Goal: Task Accomplishment & Management: Complete application form

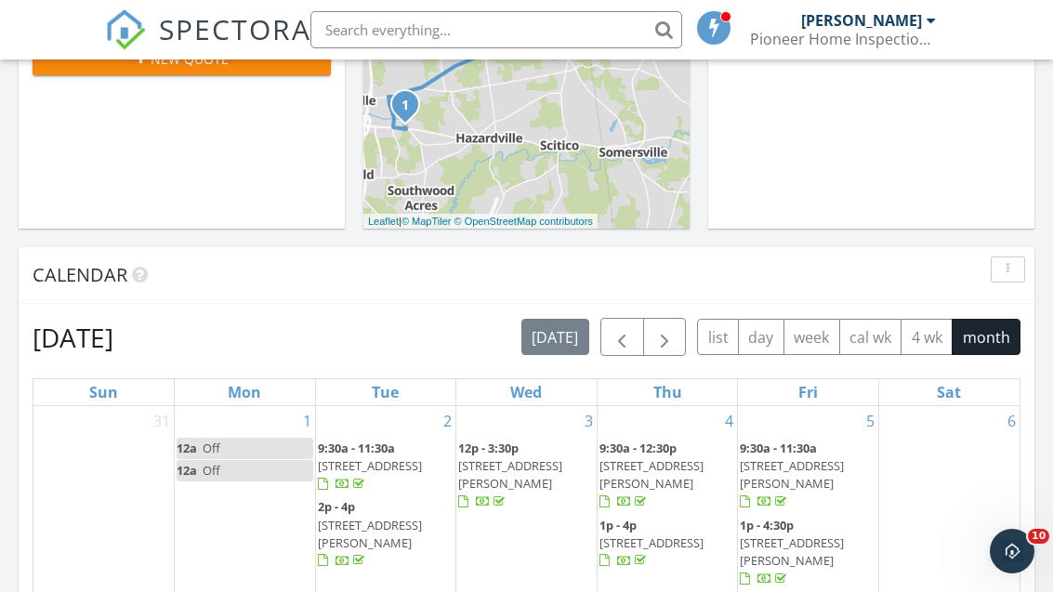
click at [658, 331] on span "button" at bounding box center [665, 337] width 22 height 22
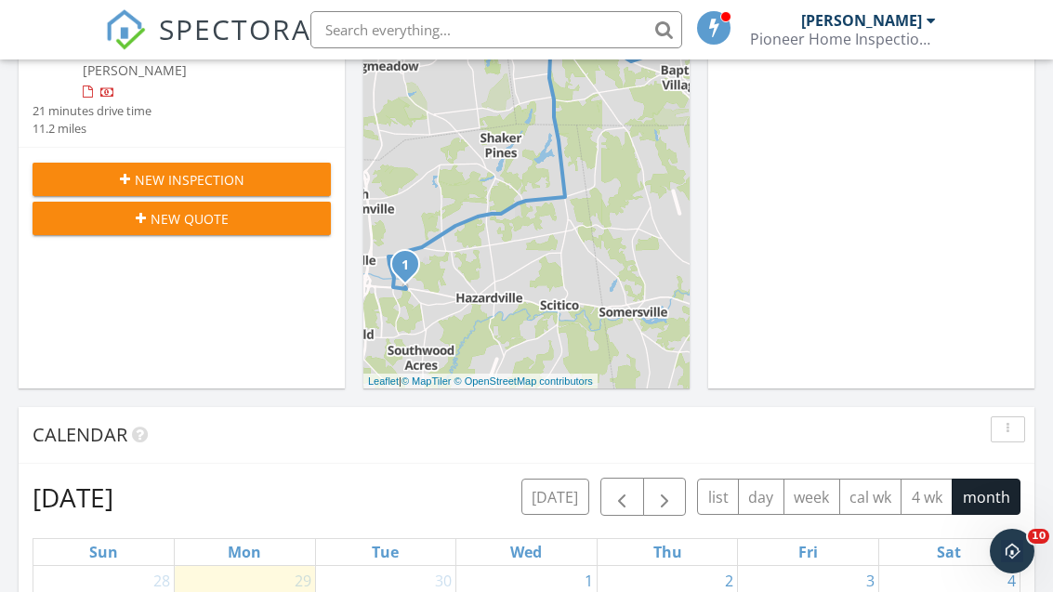
scroll to position [407, 0]
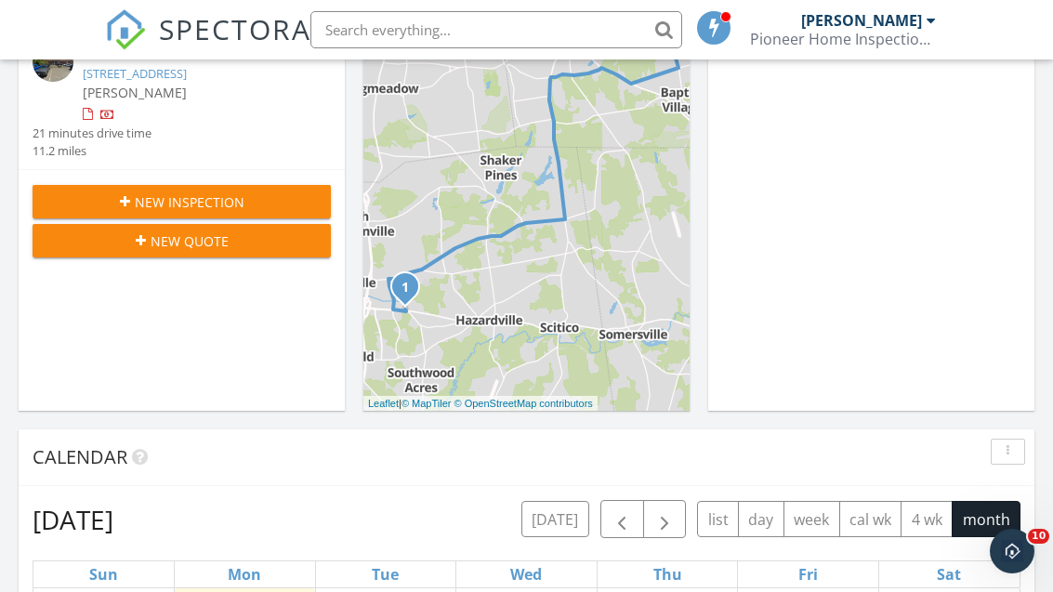
click at [145, 185] on button "New Inspection" at bounding box center [182, 201] width 298 height 33
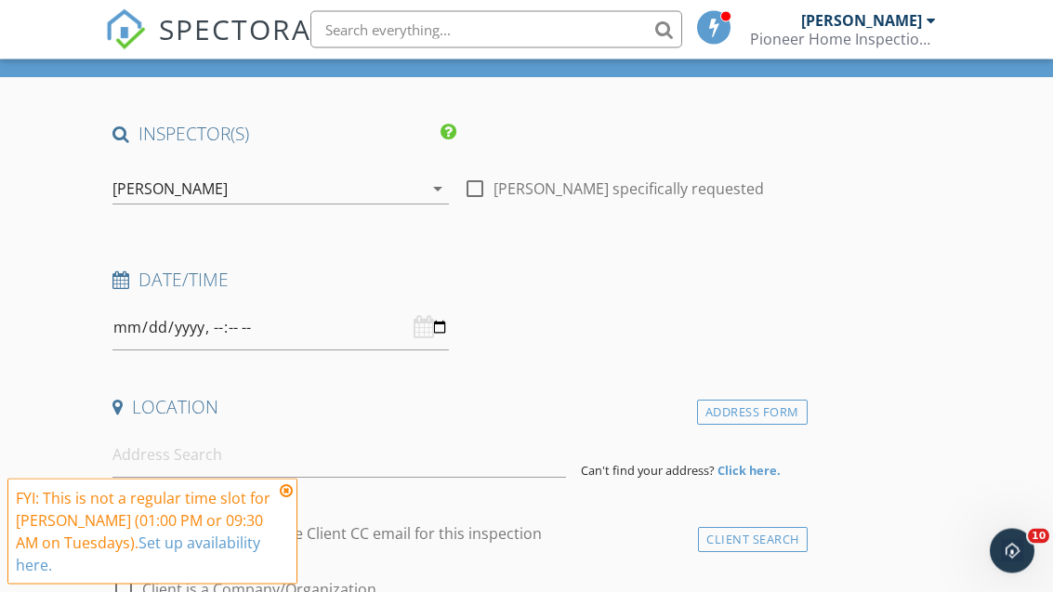
scroll to position [116, 0]
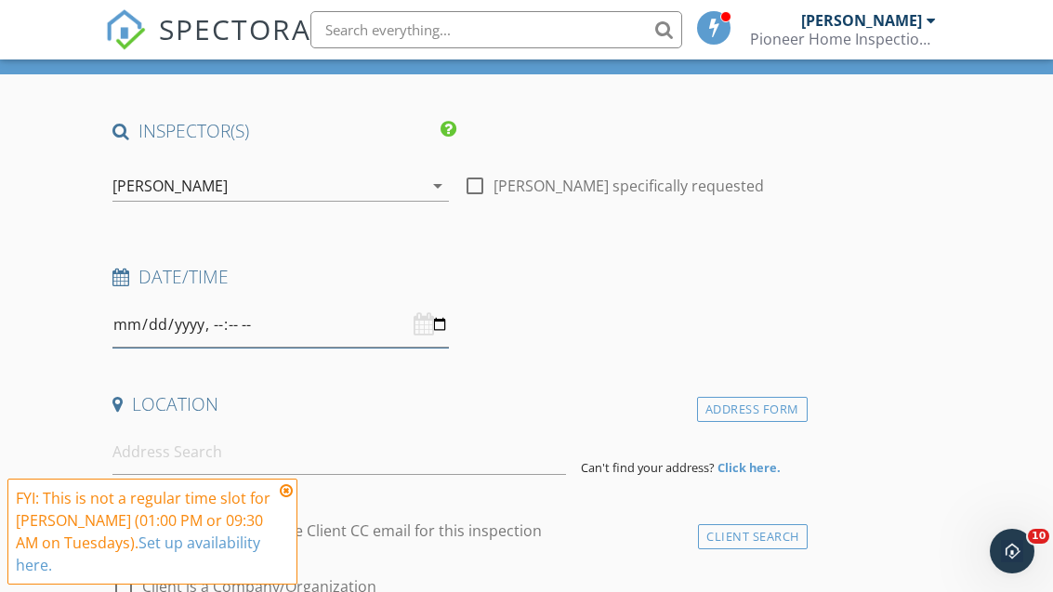
click at [253, 333] on input "datetime-local" at bounding box center [281, 325] width 337 height 46
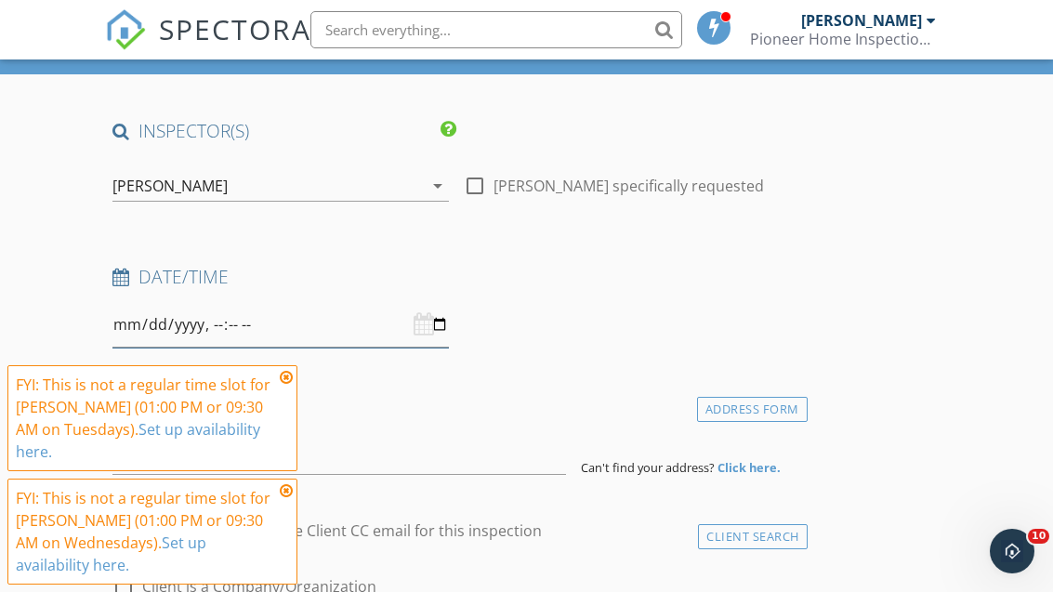
click at [260, 329] on input "datetime-local" at bounding box center [281, 325] width 337 height 46
type input "[DATE]T09:30"
click at [282, 385] on icon at bounding box center [286, 377] width 13 height 15
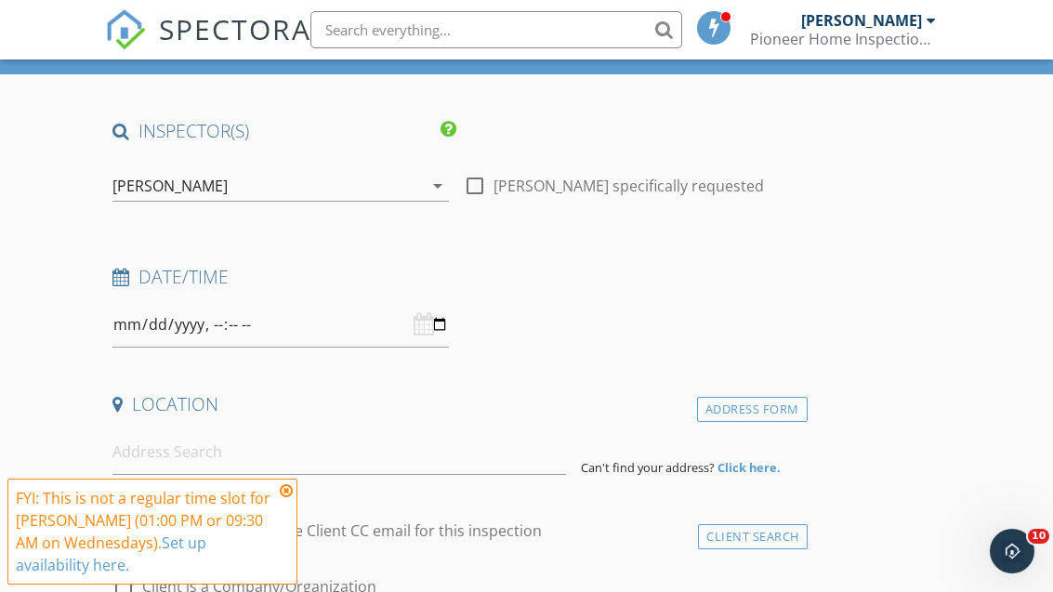
click at [288, 498] on icon at bounding box center [286, 490] width 13 height 15
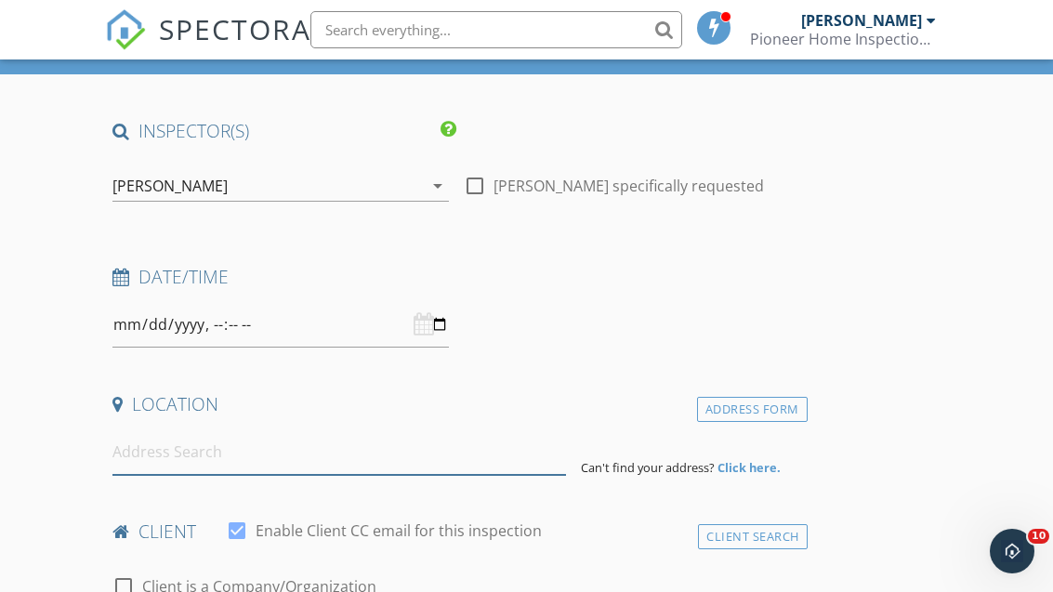
click at [156, 443] on input at bounding box center [340, 453] width 454 height 46
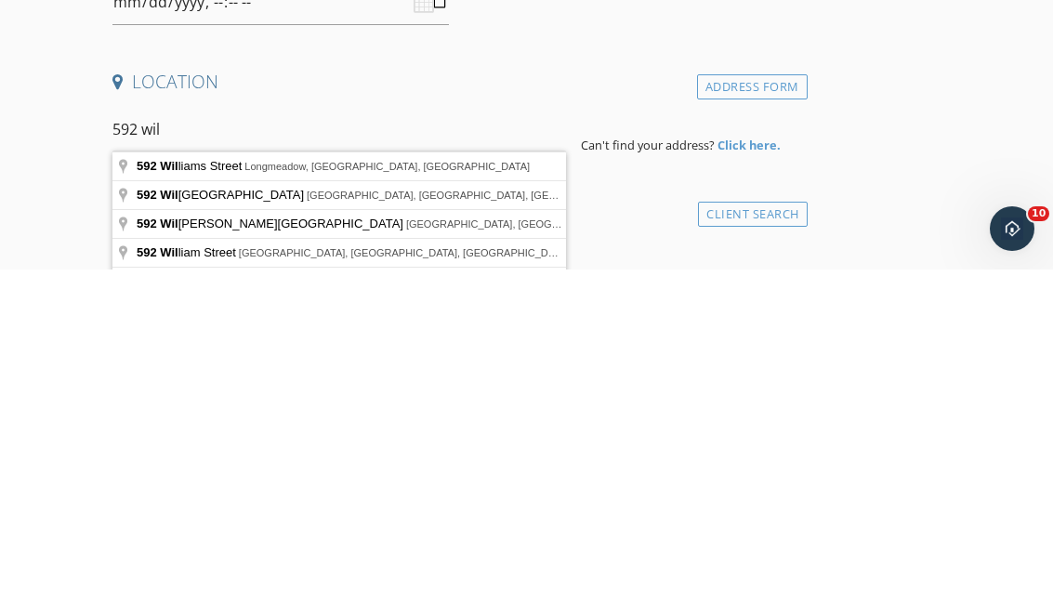
type input "592 Williams Street, Longmeadow, MA, USA"
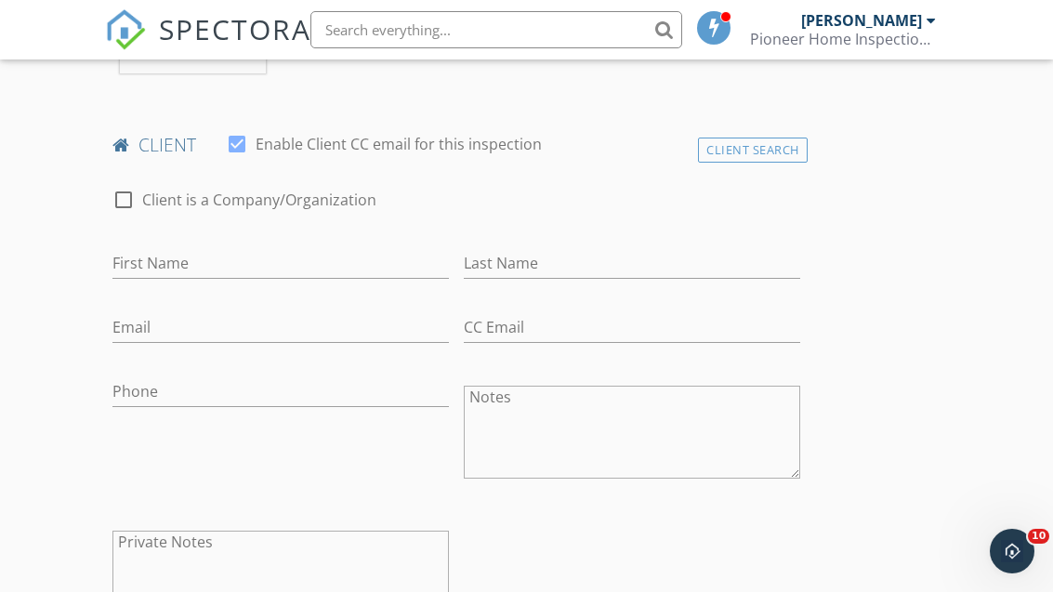
scroll to position [885, 0]
click at [785, 141] on div "Client Search" at bounding box center [753, 148] width 110 height 25
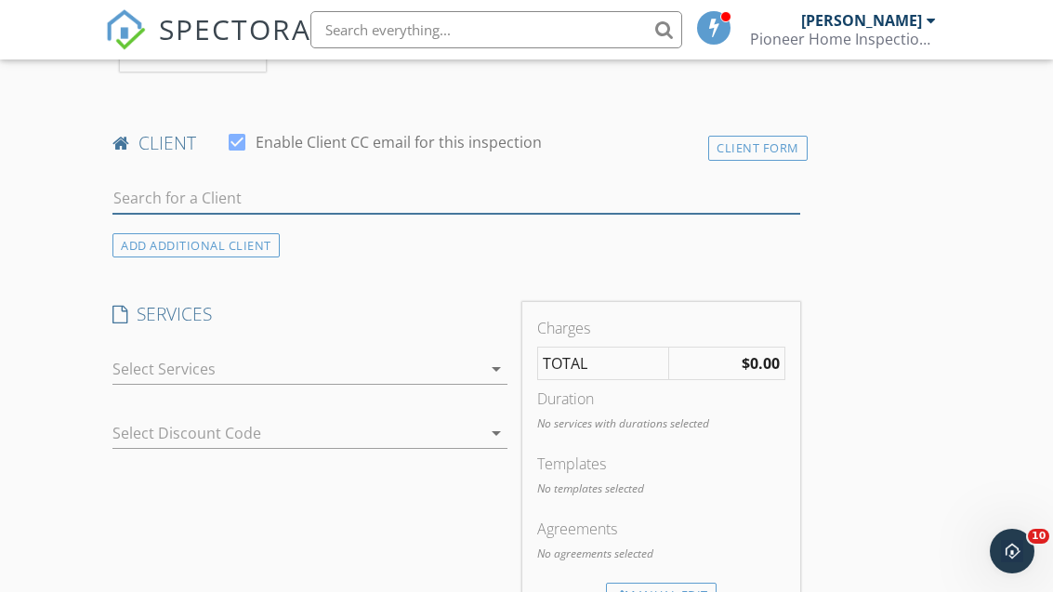
click at [152, 189] on input "text" at bounding box center [456, 198] width 687 height 31
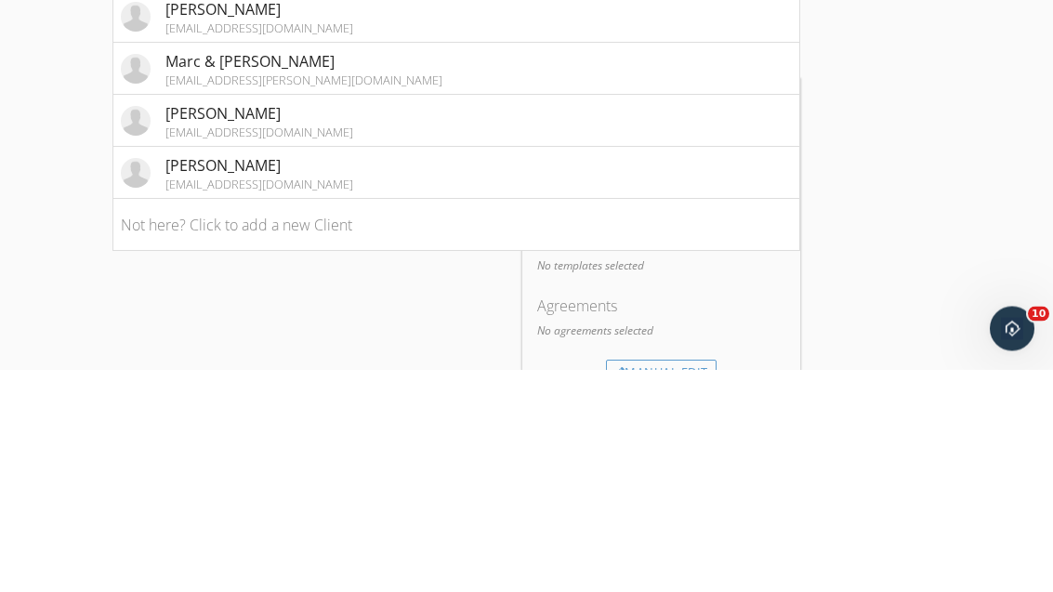
type input "Marc"
click at [204, 400] on div "[EMAIL_ADDRESS][DOMAIN_NAME]" at bounding box center [260, 407] width 188 height 15
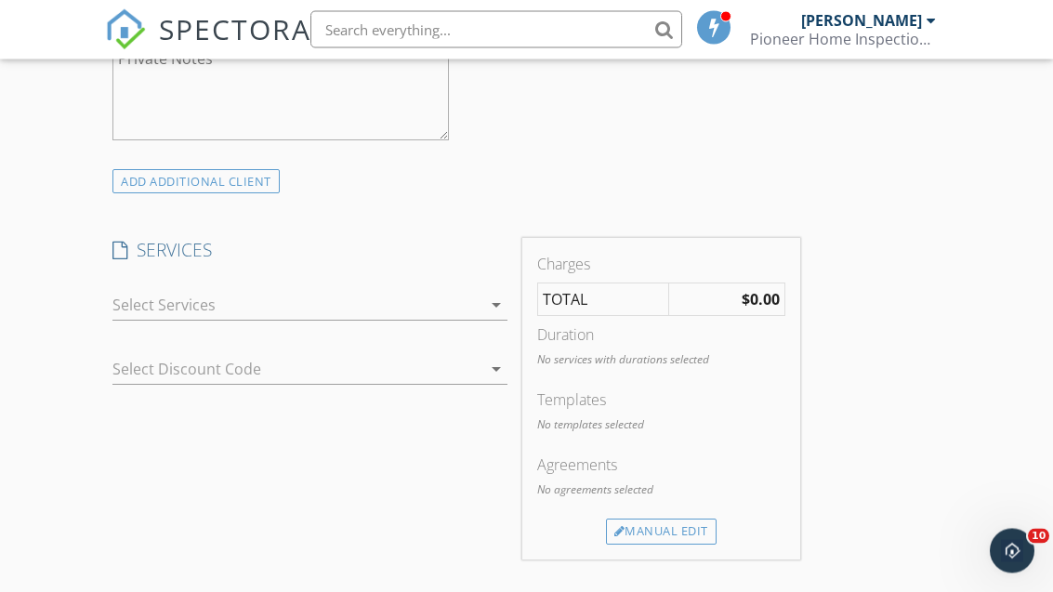
scroll to position [1379, 0]
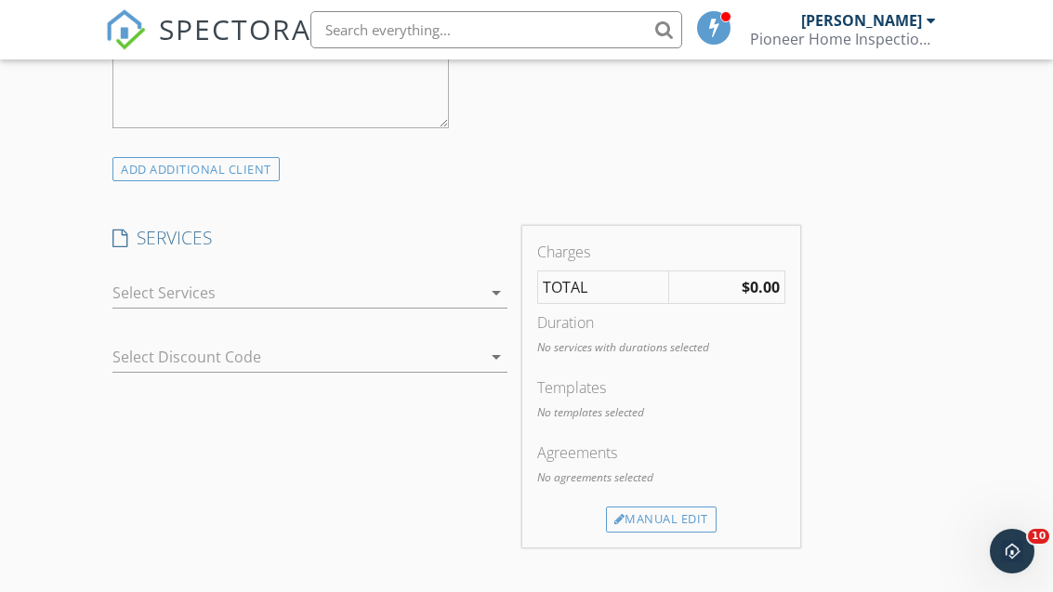
click at [152, 285] on div at bounding box center [297, 293] width 369 height 30
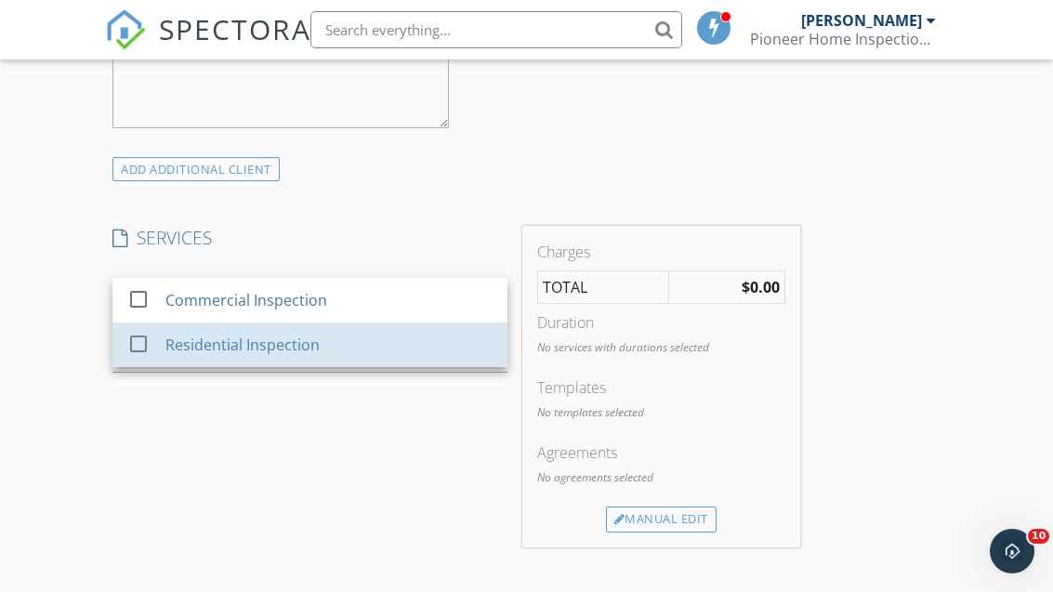
click at [169, 339] on div "Residential Inspection" at bounding box center [243, 345] width 154 height 22
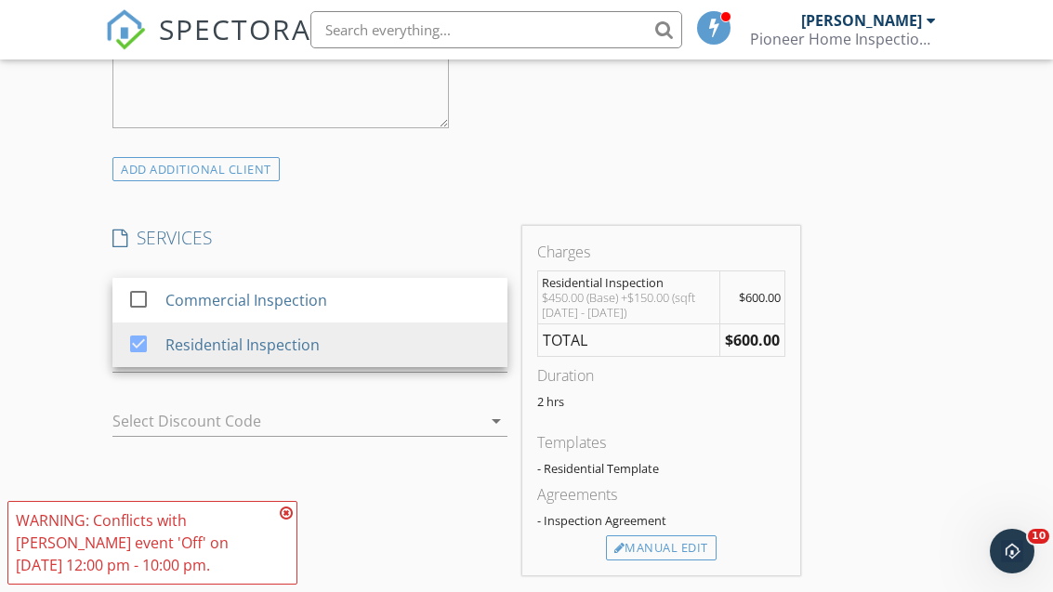
click at [56, 435] on div "New Inspection Click here to use the New Order Form INSPECTOR(S) check_box Mich…" at bounding box center [526, 363] width 1053 height 3228
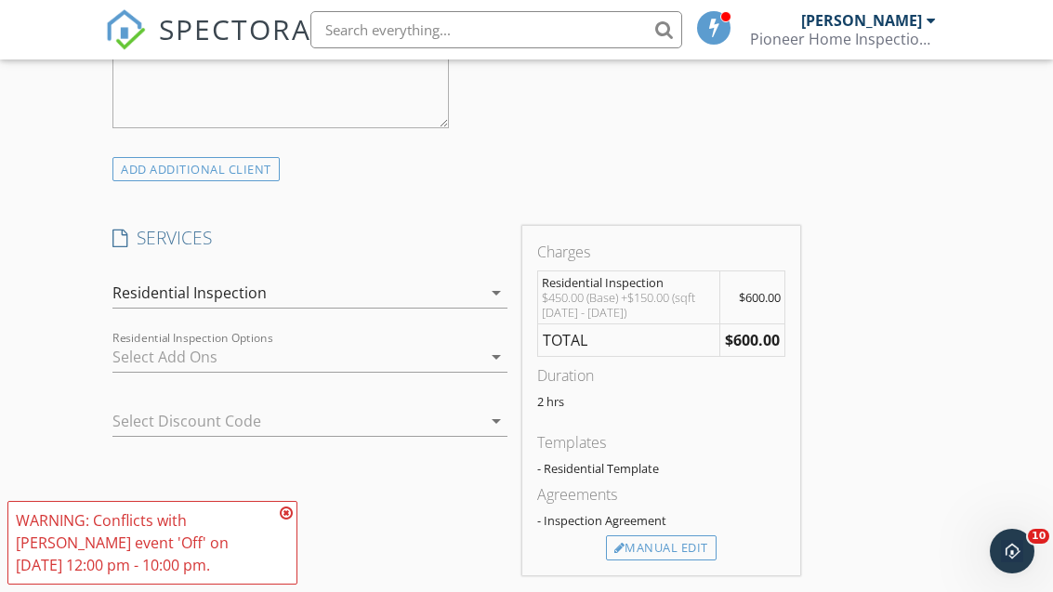
click at [287, 521] on icon at bounding box center [286, 513] width 13 height 15
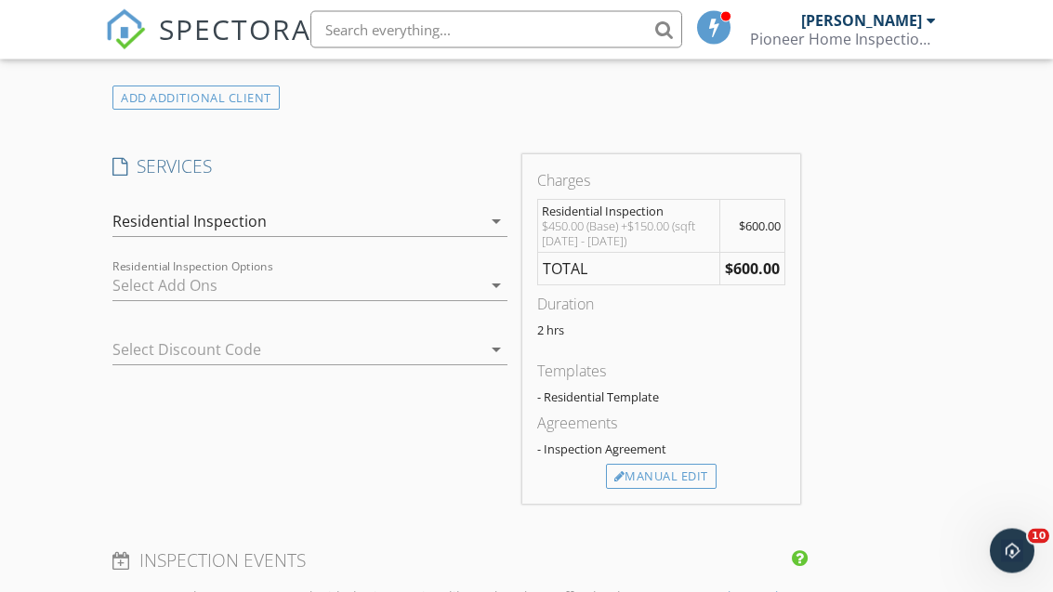
scroll to position [1450, 0]
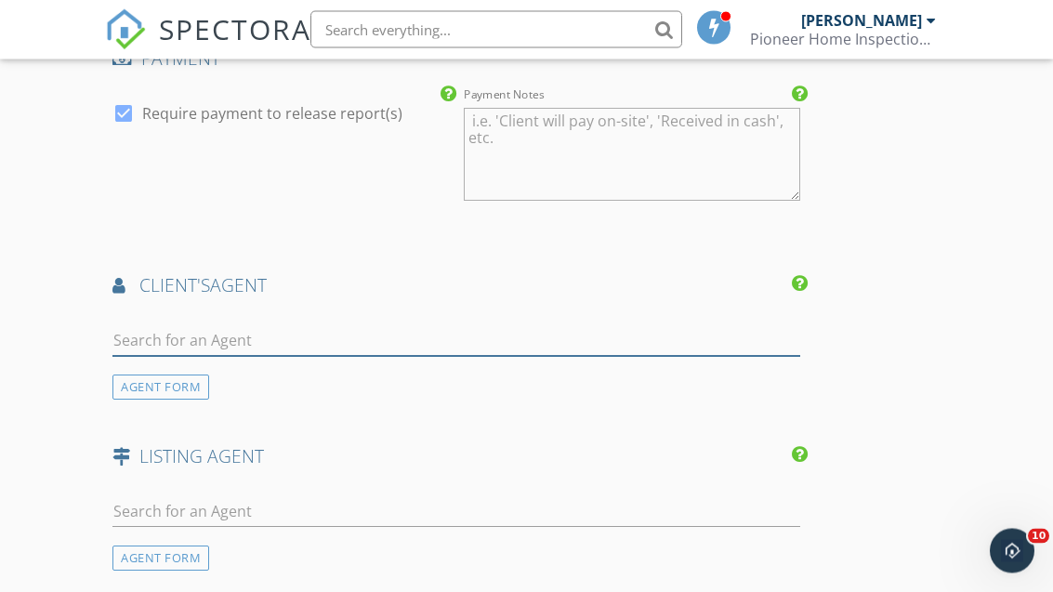
click at [162, 326] on input "text" at bounding box center [456, 341] width 687 height 31
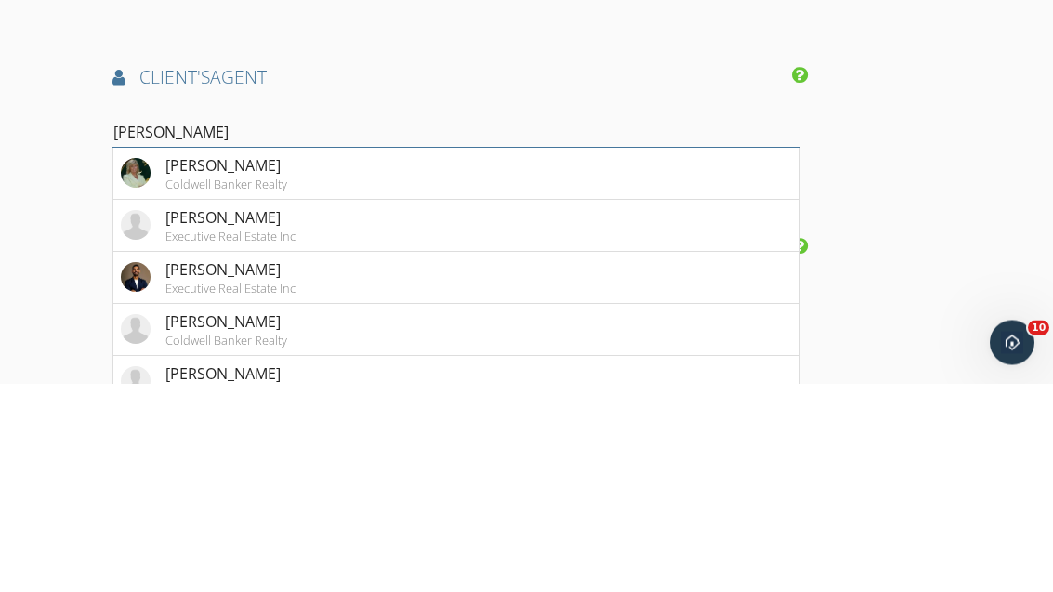
type input "[PERSON_NAME]"
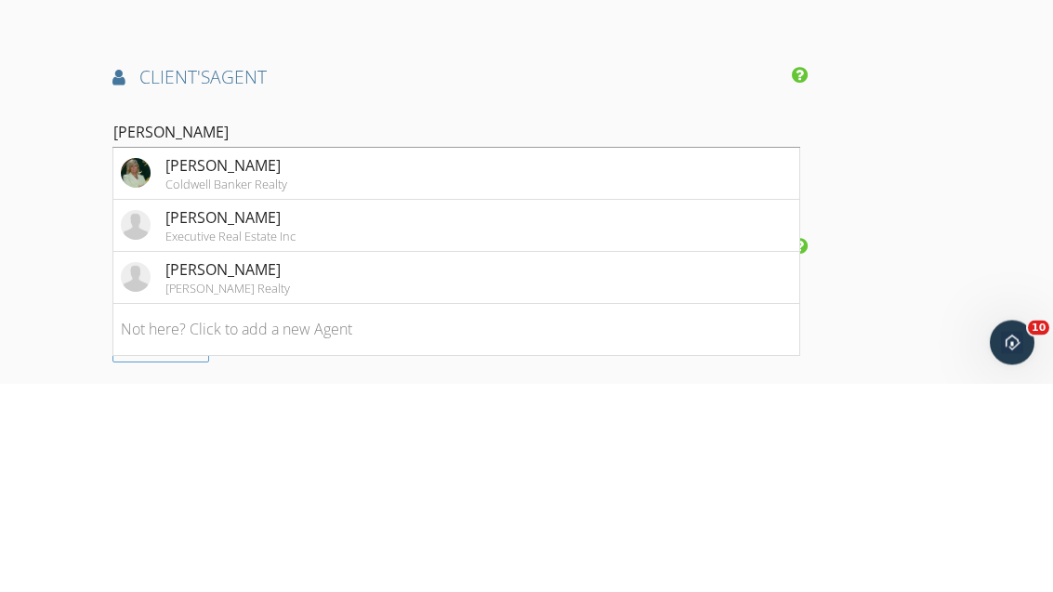
click at [191, 364] on div "Linda Fawcett" at bounding box center [227, 375] width 122 height 22
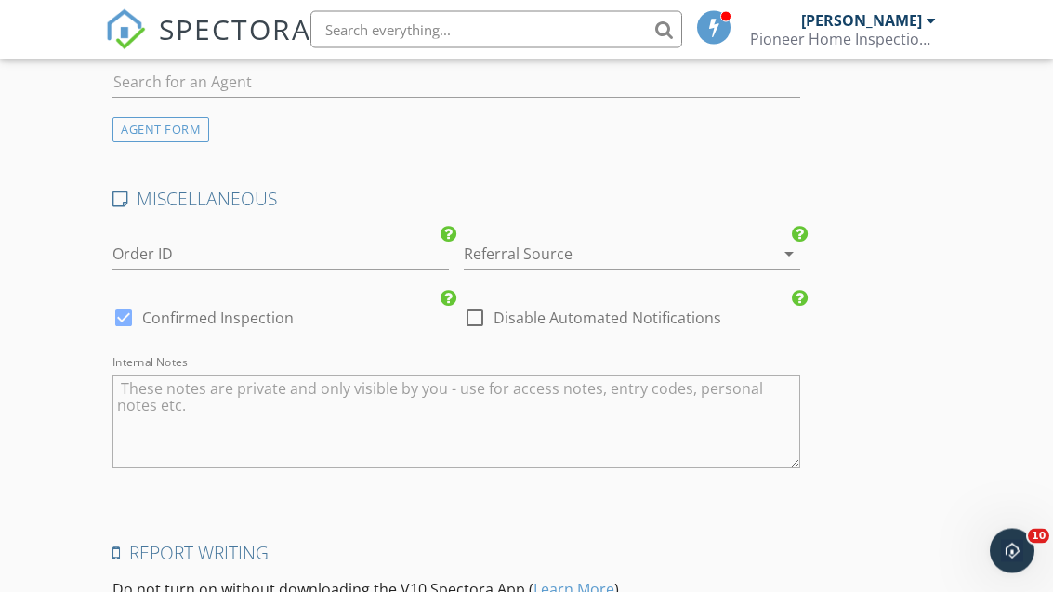
scroll to position [3120, 0]
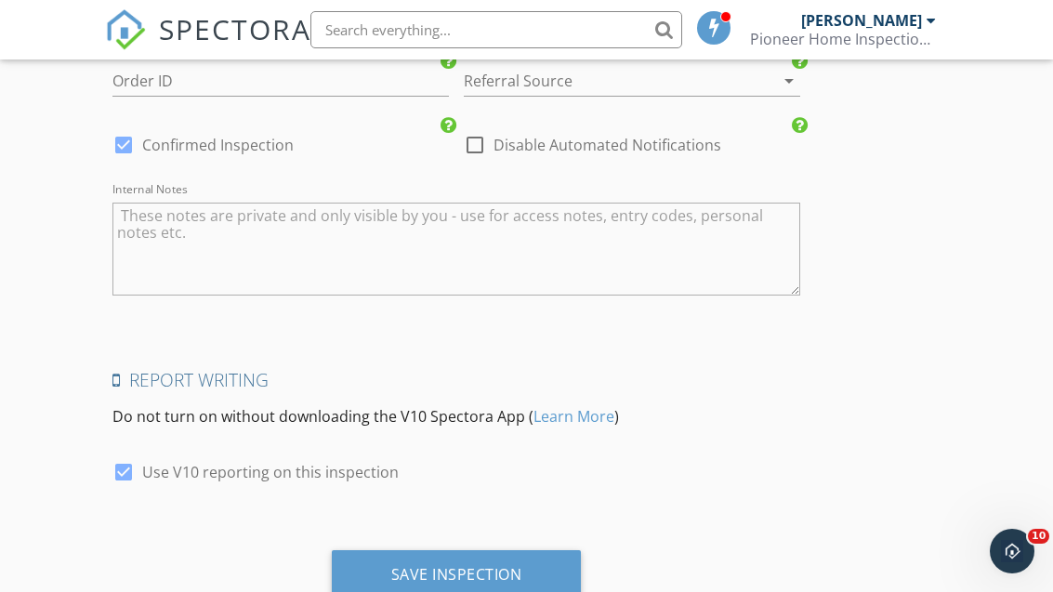
click at [418, 567] on div "Save Inspection" at bounding box center [456, 574] width 131 height 19
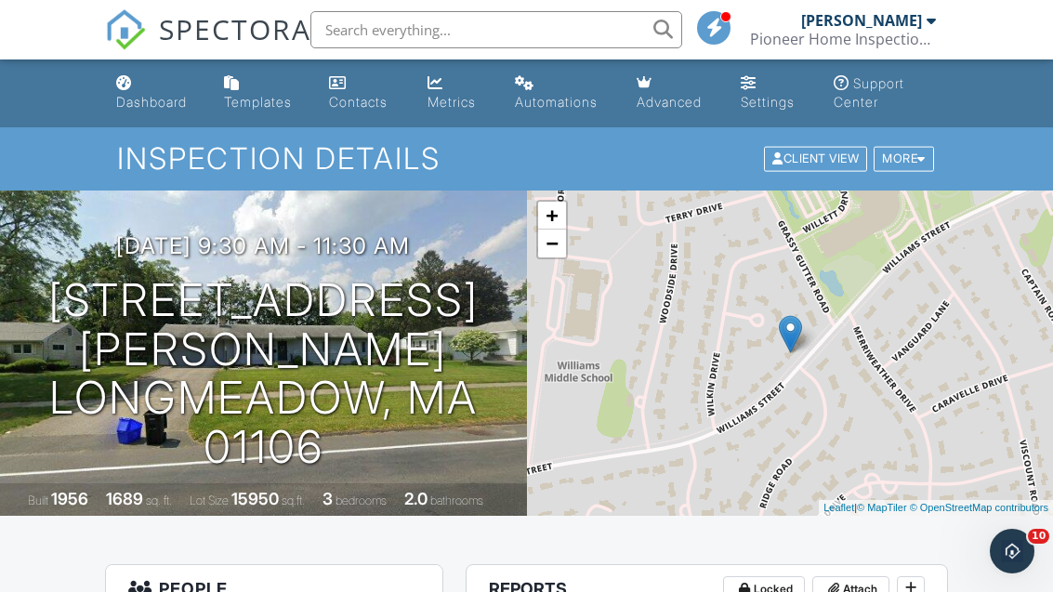
click at [153, 104] on div "Dashboard" at bounding box center [151, 102] width 71 height 16
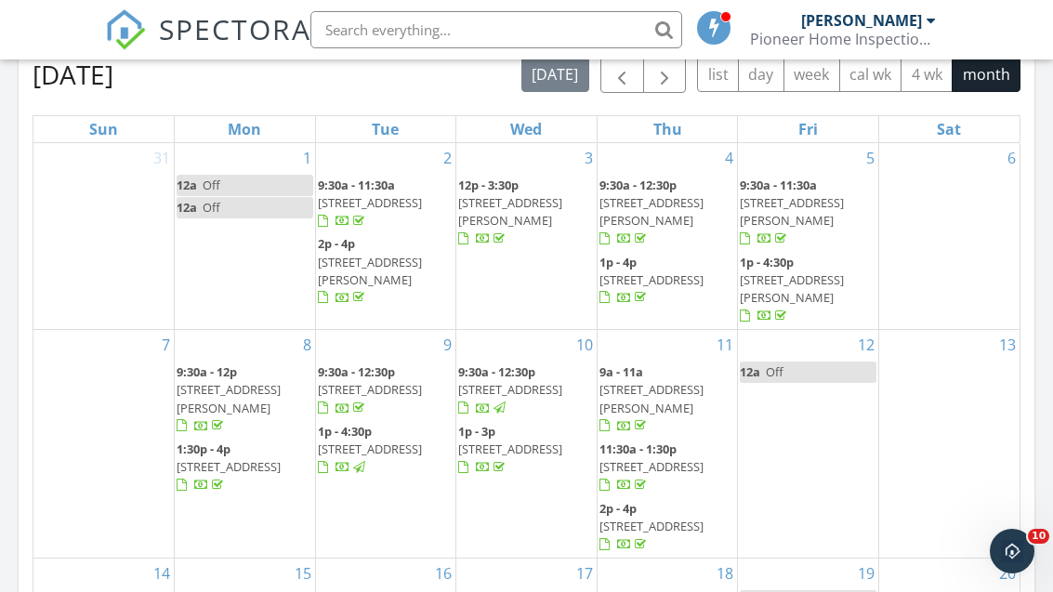
scroll to position [760, 0]
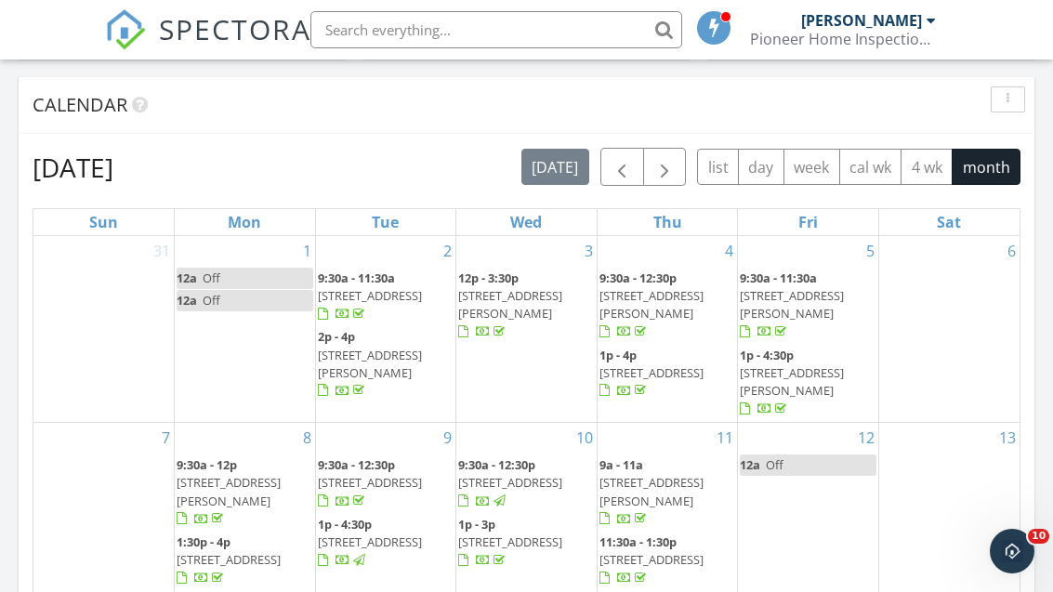
click at [681, 161] on button "button" at bounding box center [665, 167] width 44 height 38
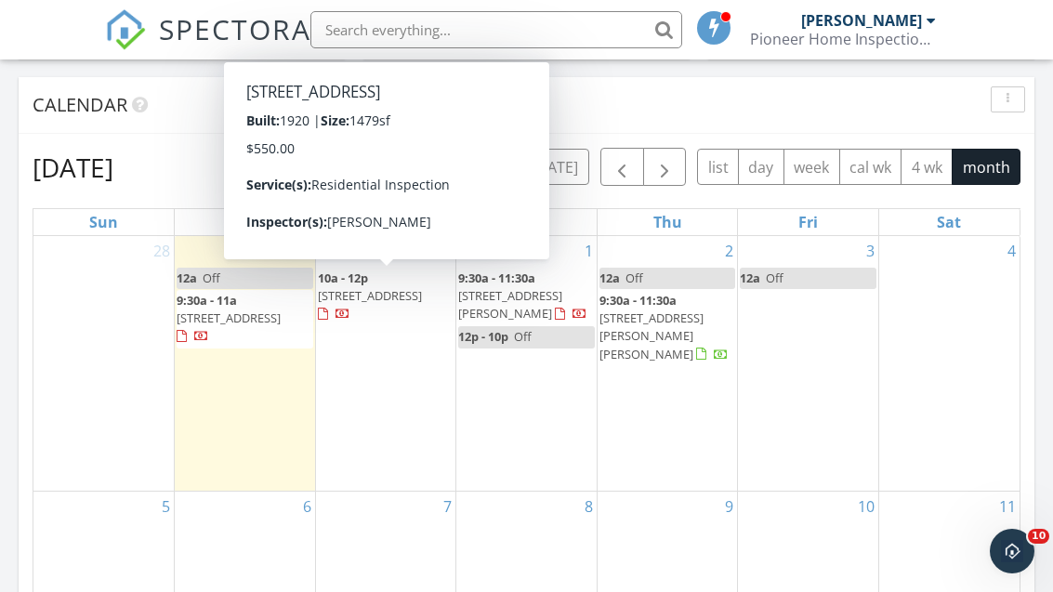
click at [377, 287] on span "48 Canal St, Holyoke 01040" at bounding box center [370, 295] width 104 height 17
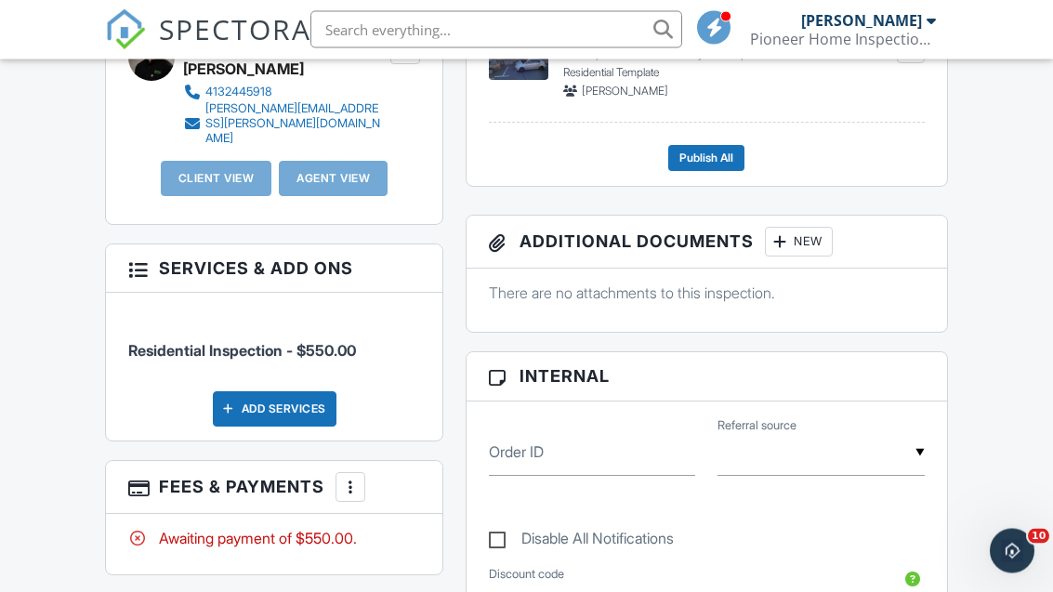
scroll to position [631, 0]
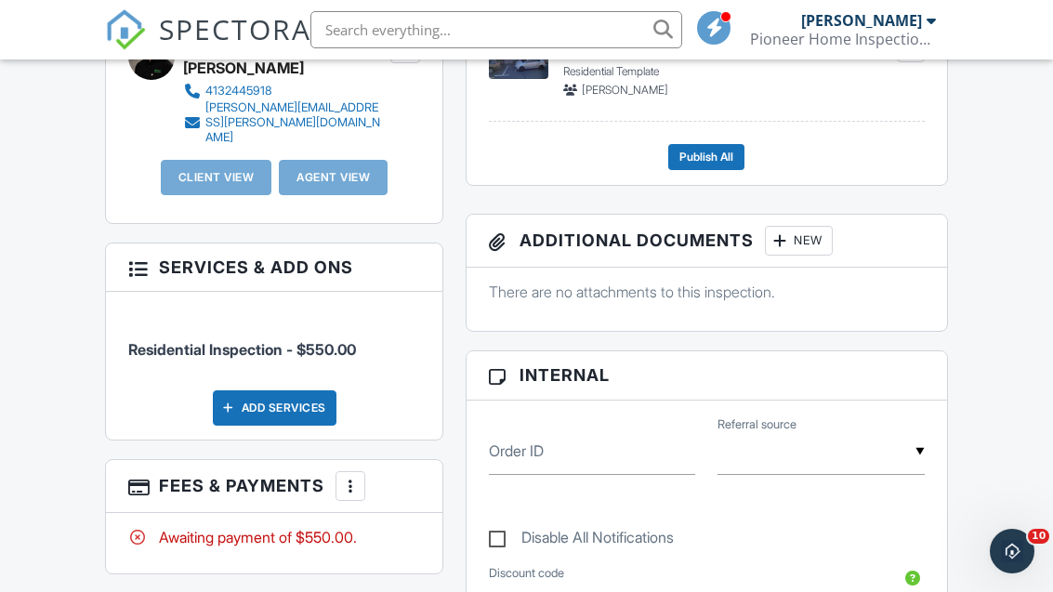
click at [348, 477] on div at bounding box center [350, 486] width 19 height 19
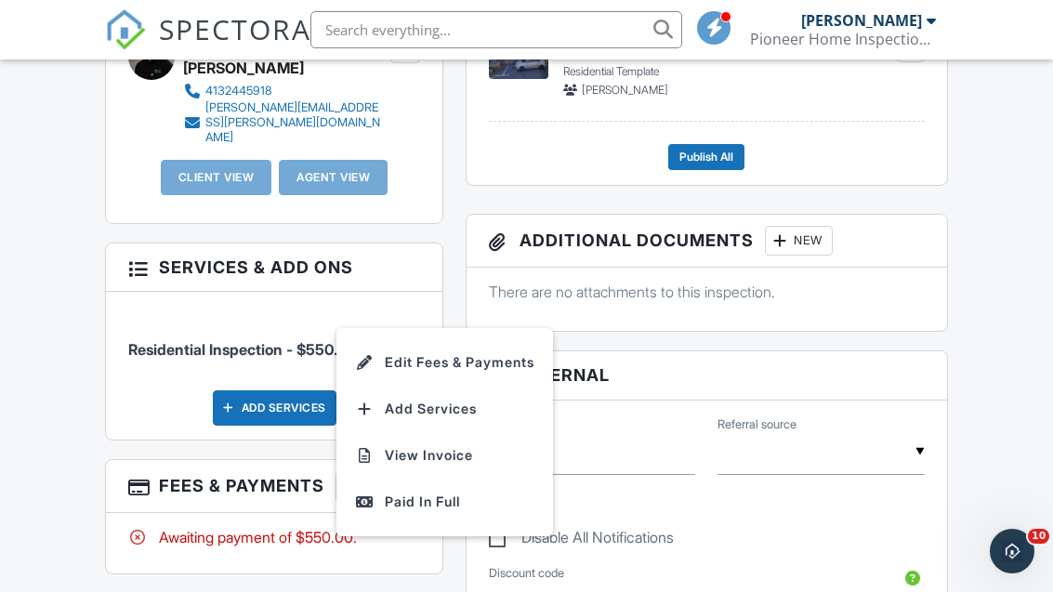
click at [409, 340] on li "Edit Fees & Payments" at bounding box center [445, 362] width 194 height 46
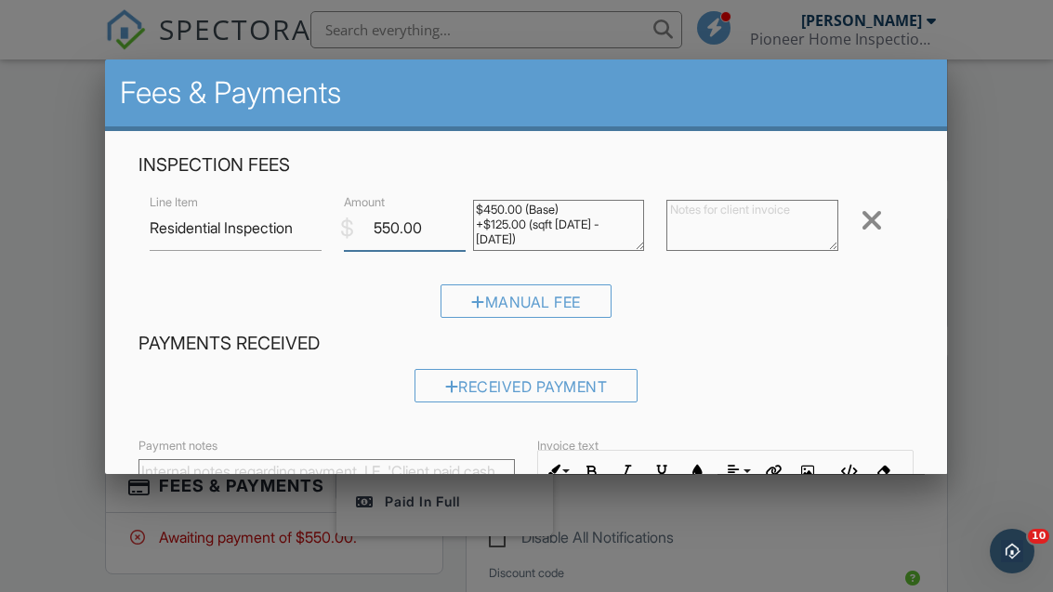
click at [439, 238] on input "550.00" at bounding box center [405, 228] width 122 height 46
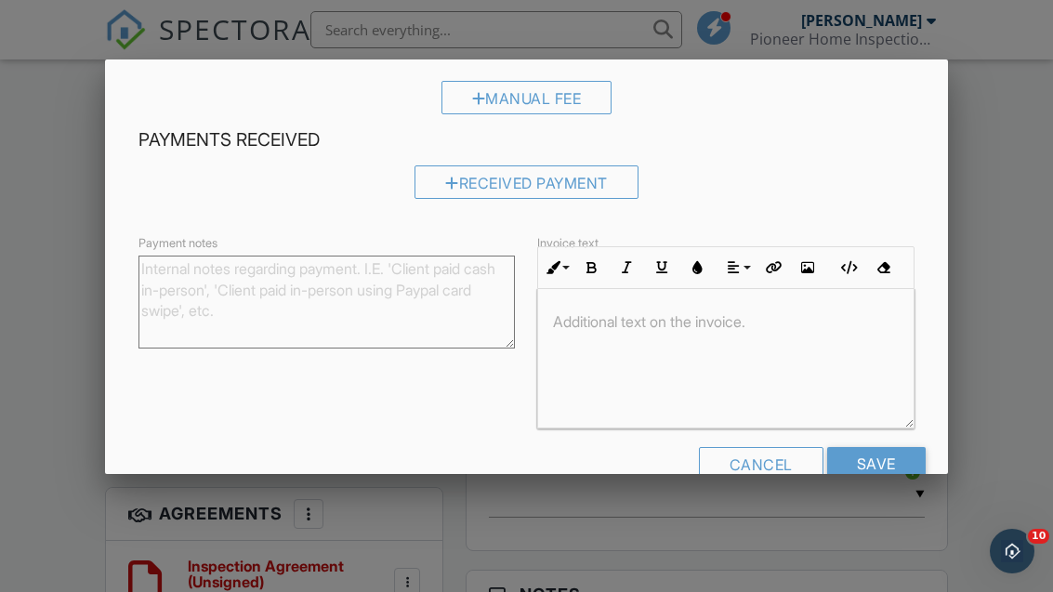
scroll to position [203, 0]
type input "525.00"
click at [870, 464] on input "Save" at bounding box center [877, 463] width 99 height 33
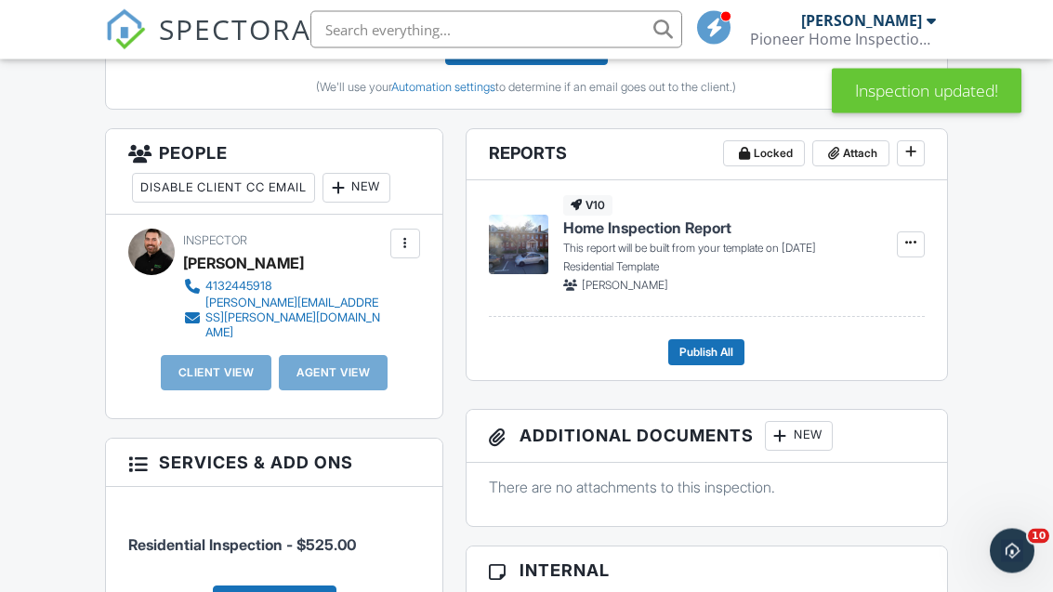
scroll to position [652, 0]
click at [377, 179] on div "New" at bounding box center [357, 188] width 68 height 30
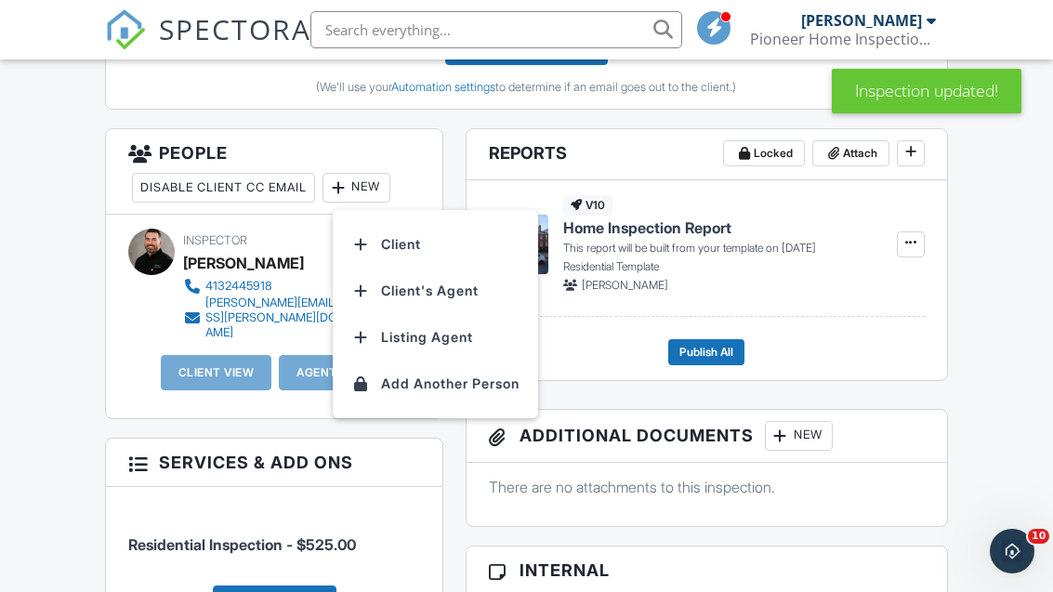
click at [393, 239] on li "Client" at bounding box center [435, 244] width 183 height 46
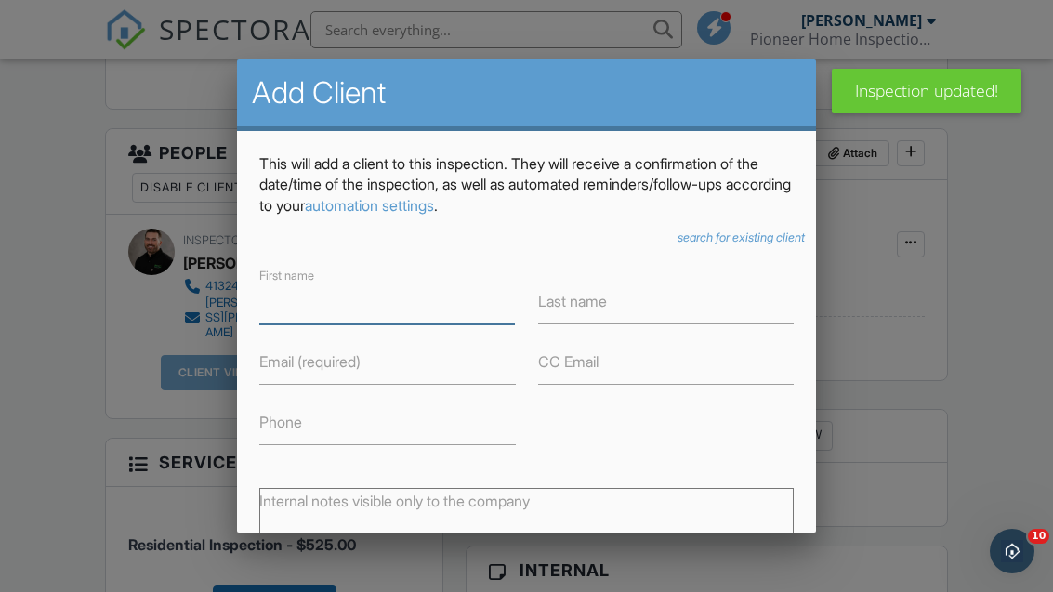
click at [295, 312] on input "First name" at bounding box center [387, 302] width 257 height 46
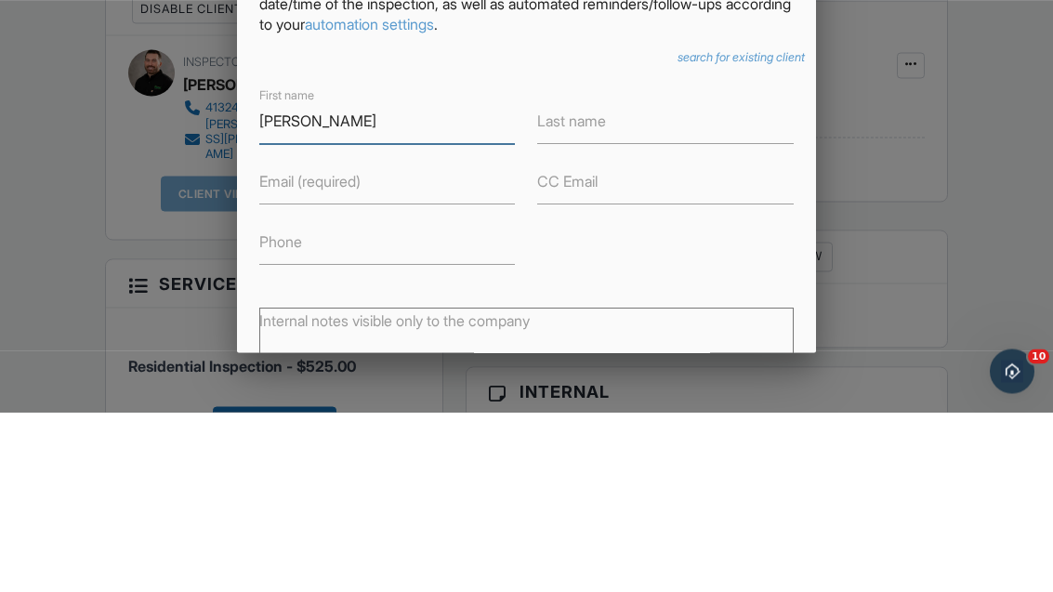
type input "Charles"
click at [575, 291] on label "Last name" at bounding box center [571, 301] width 69 height 20
click at [575, 279] on input "Last name" at bounding box center [665, 302] width 257 height 46
type input "Washington"
click at [279, 351] on label "Email (required)" at bounding box center [309, 361] width 101 height 20
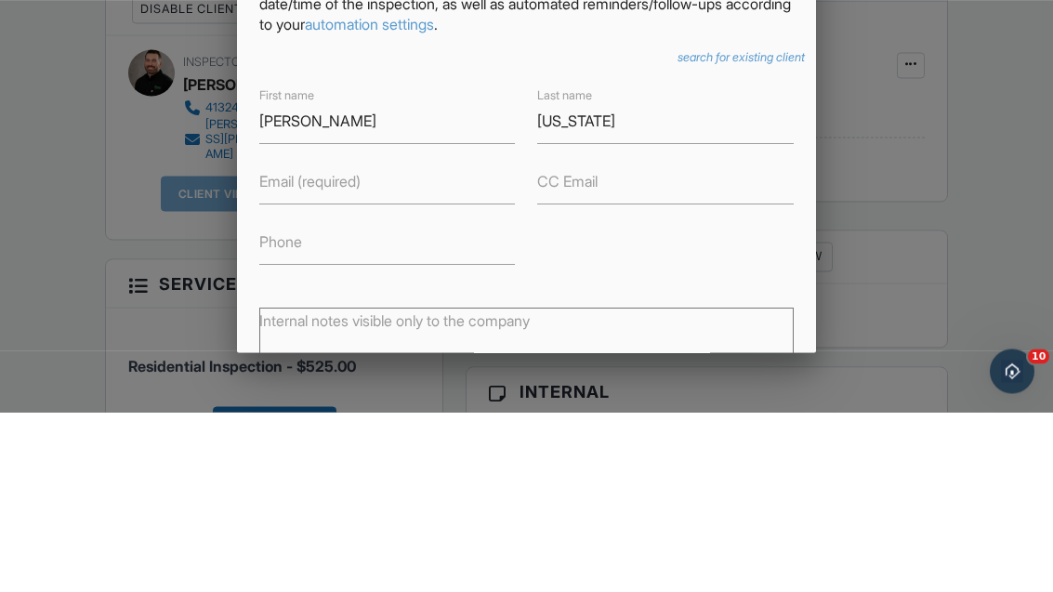
click at [279, 339] on input "Email (required)" at bounding box center [387, 362] width 257 height 46
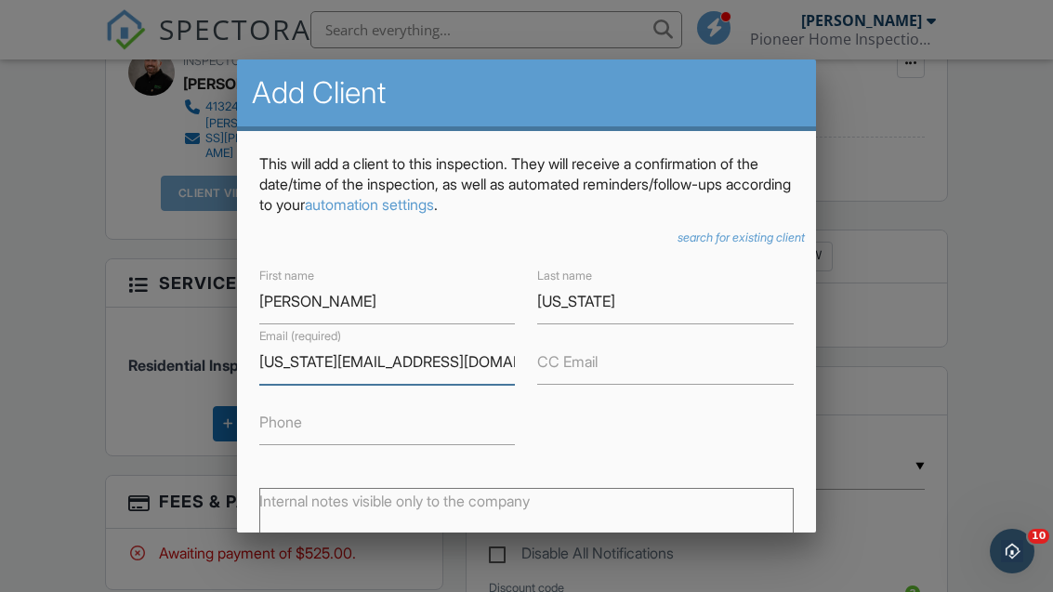
type input "Washington.charles719@gmail.com"
click at [277, 418] on label "Phone" at bounding box center [280, 422] width 43 height 20
click at [277, 418] on input "Phone" at bounding box center [387, 423] width 257 height 46
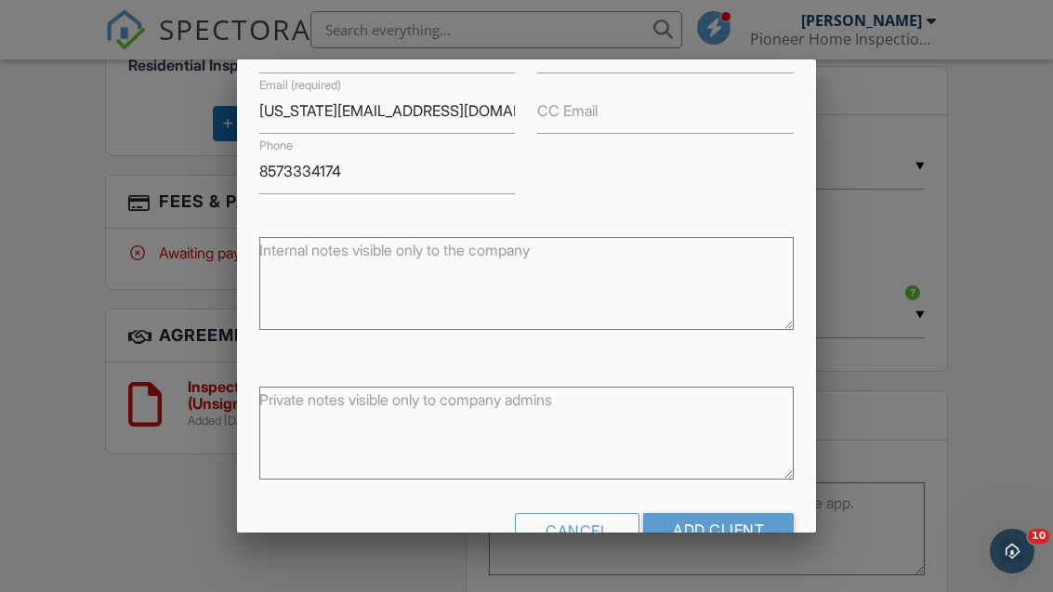
scroll to position [251, 0]
type input "8573334174"
click at [699, 523] on input "Add Client" at bounding box center [718, 529] width 151 height 33
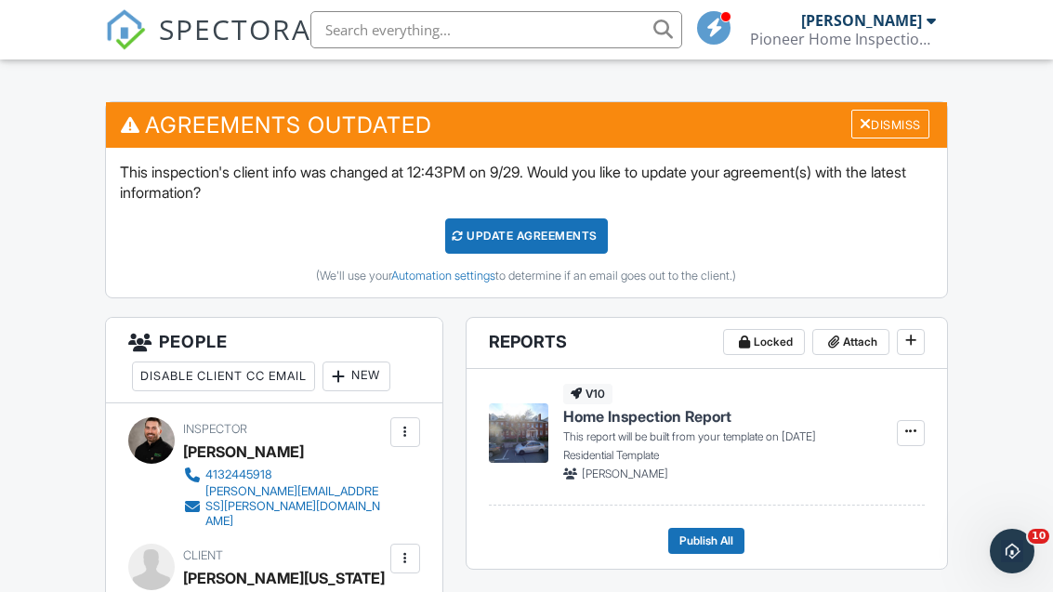
scroll to position [470, 0]
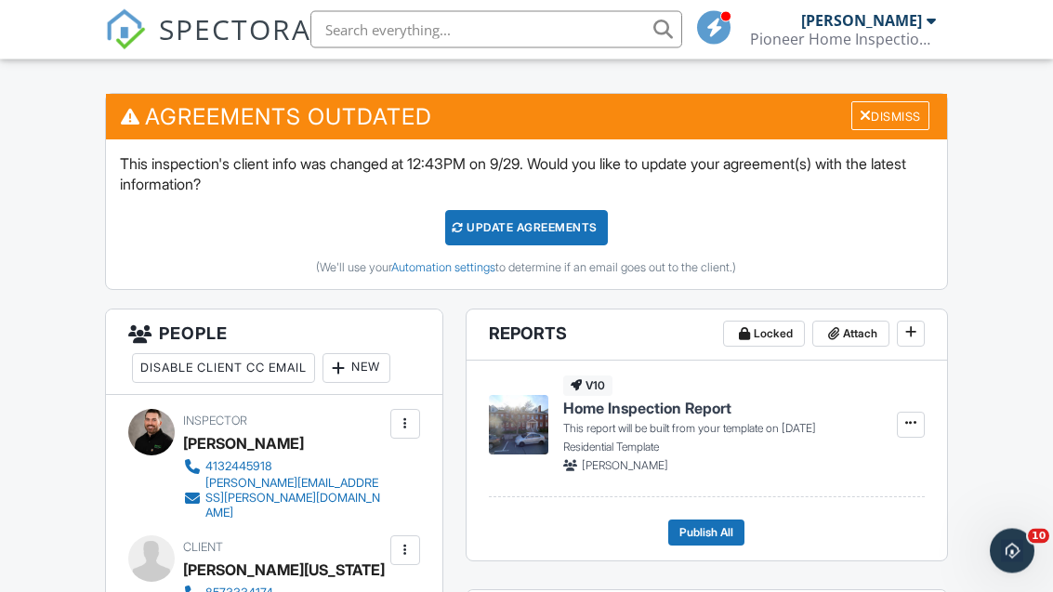
click at [348, 362] on div at bounding box center [338, 369] width 19 height 19
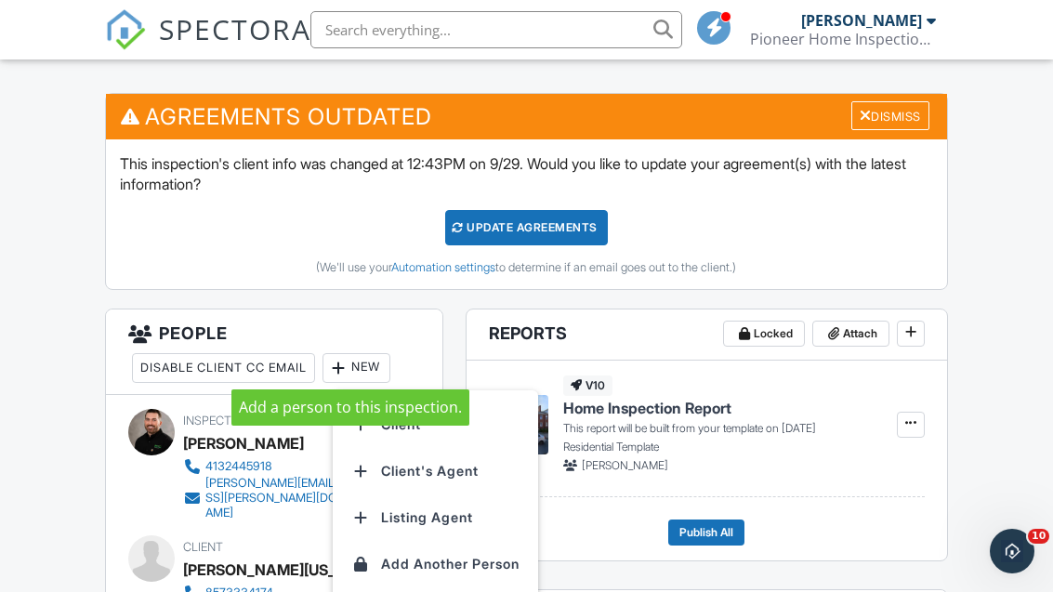
click at [492, 214] on div "Update Agreements" at bounding box center [526, 227] width 163 height 35
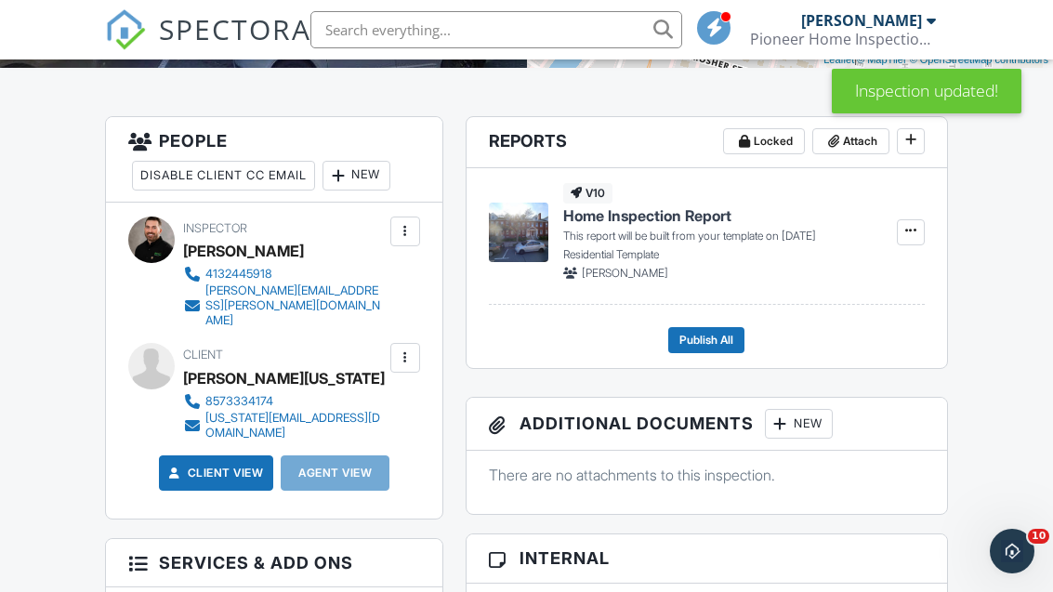
click at [364, 168] on div "New" at bounding box center [357, 176] width 68 height 30
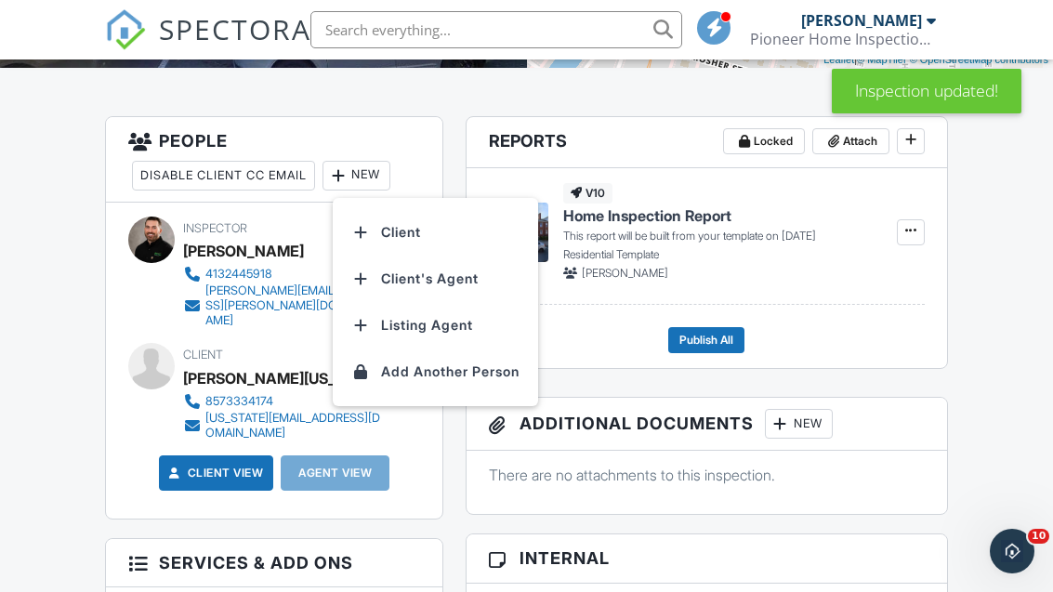
click at [399, 273] on li "Client's Agent" at bounding box center [435, 279] width 183 height 46
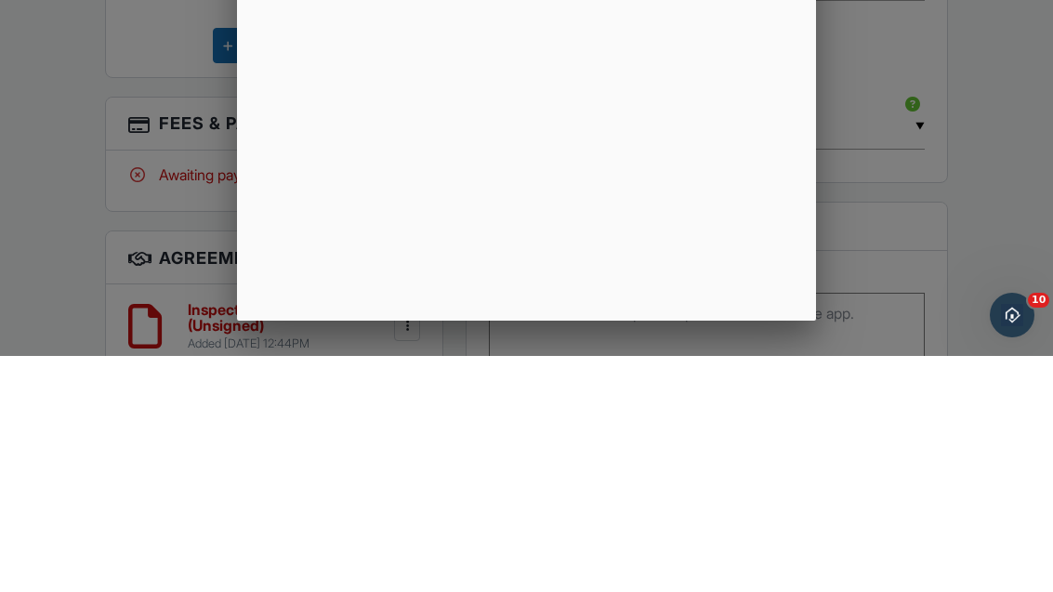
scroll to position [1106, 0]
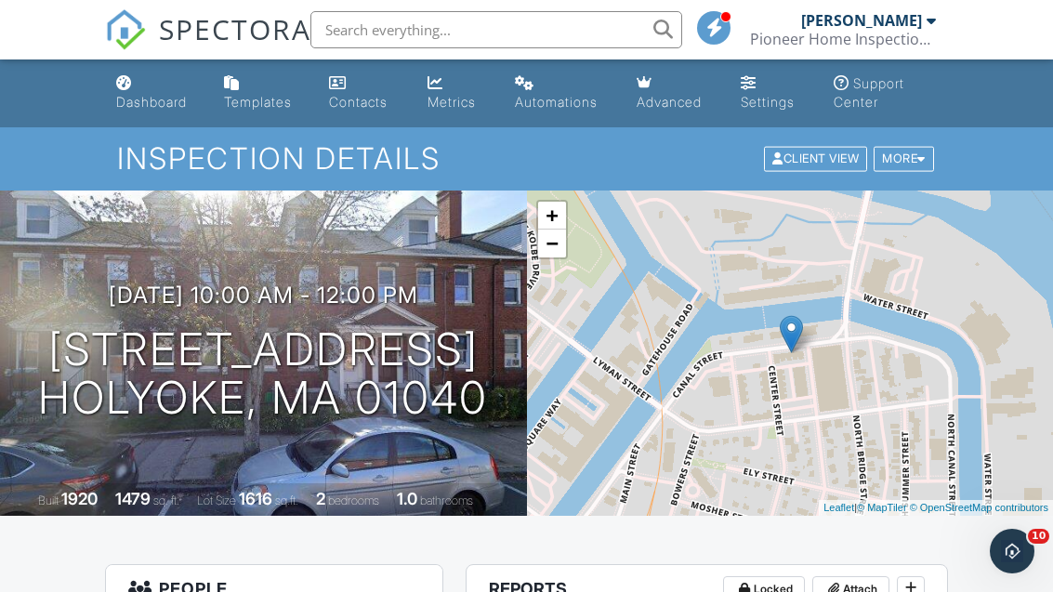
click at [144, 94] on div "Dashboard" at bounding box center [151, 102] width 71 height 16
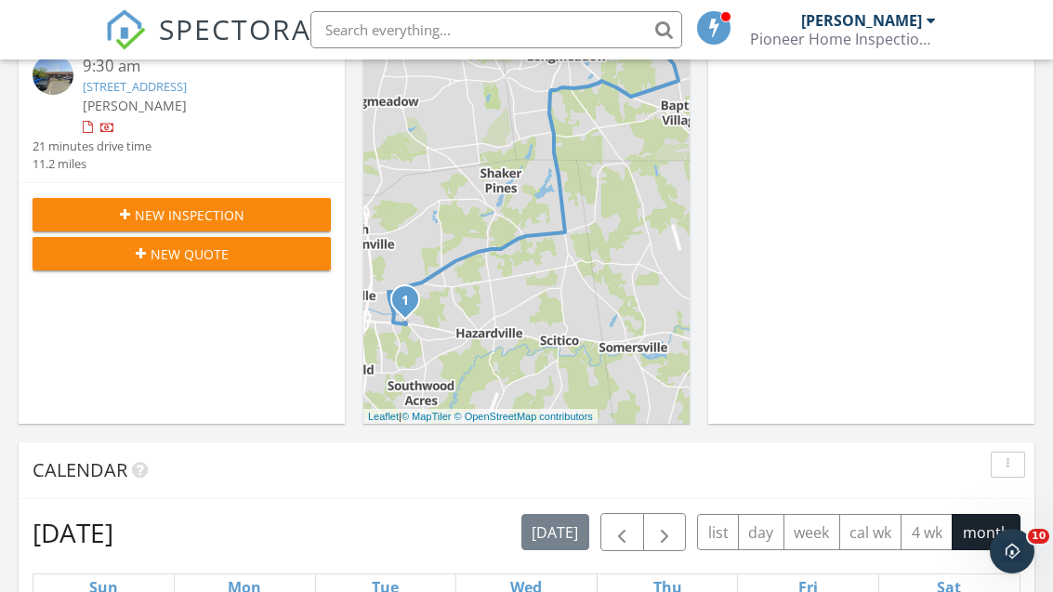
scroll to position [393, 0]
click at [113, 215] on div "New Inspection" at bounding box center [181, 216] width 269 height 20
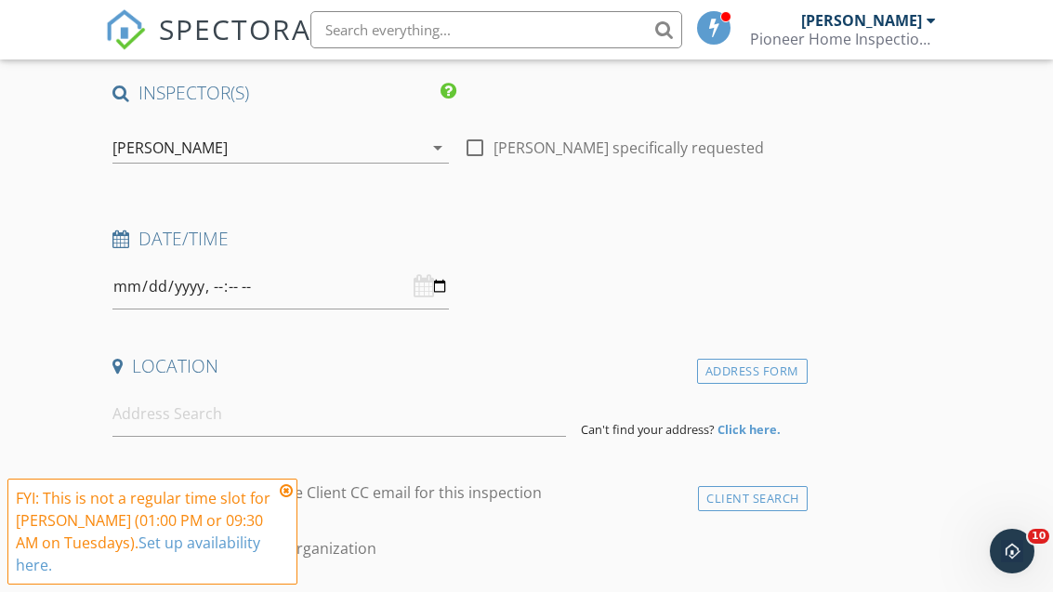
scroll to position [155, 0]
click at [238, 281] on input "datetime-local" at bounding box center [281, 286] width 337 height 46
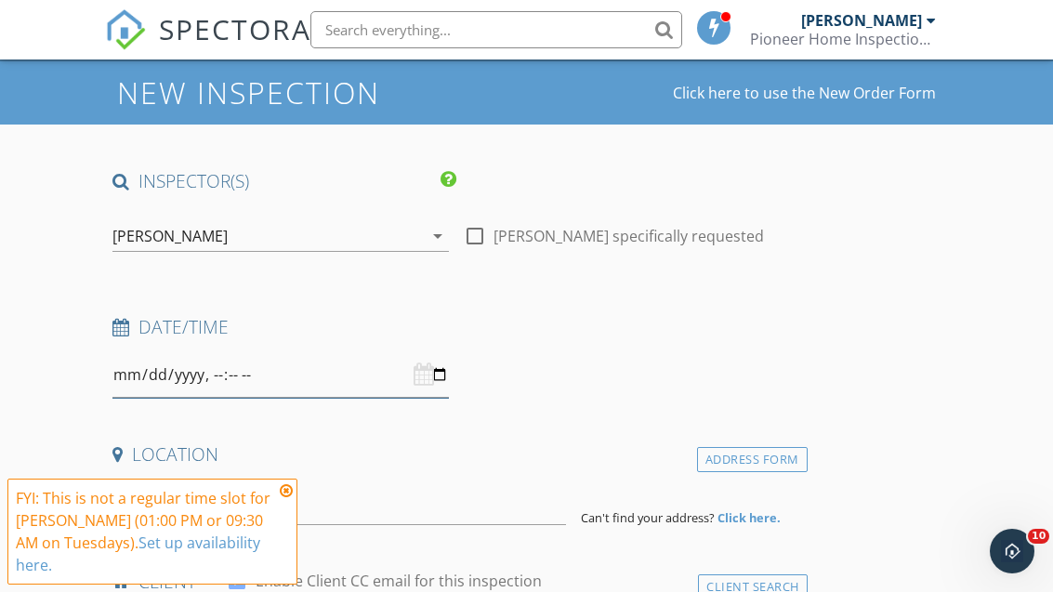
scroll to position [0, 0]
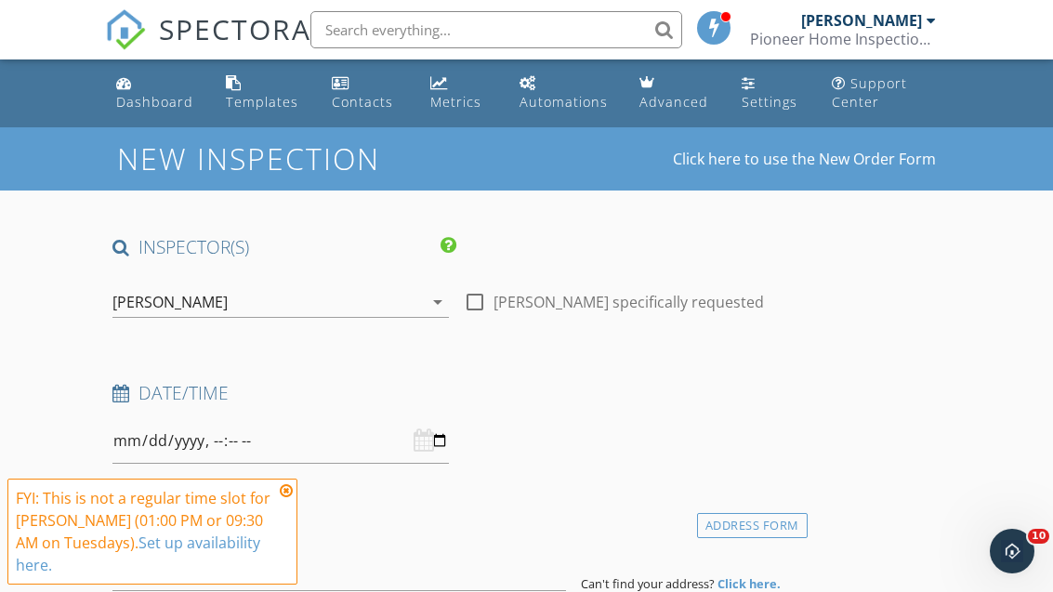
click at [136, 105] on div "Dashboard" at bounding box center [154, 102] width 77 height 18
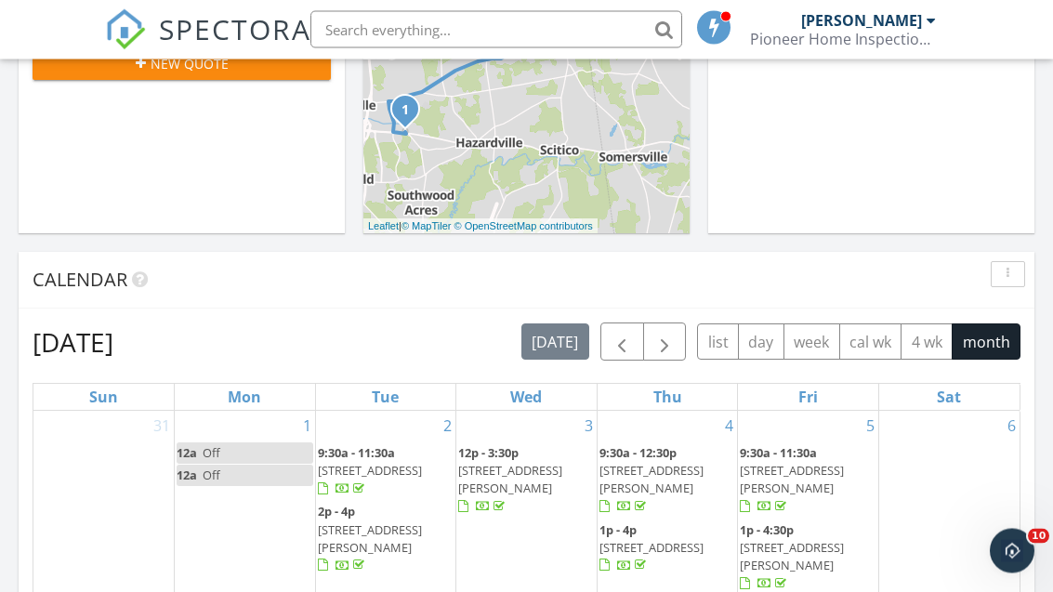
scroll to position [656, 0]
